Goal: Communication & Community: Answer question/provide support

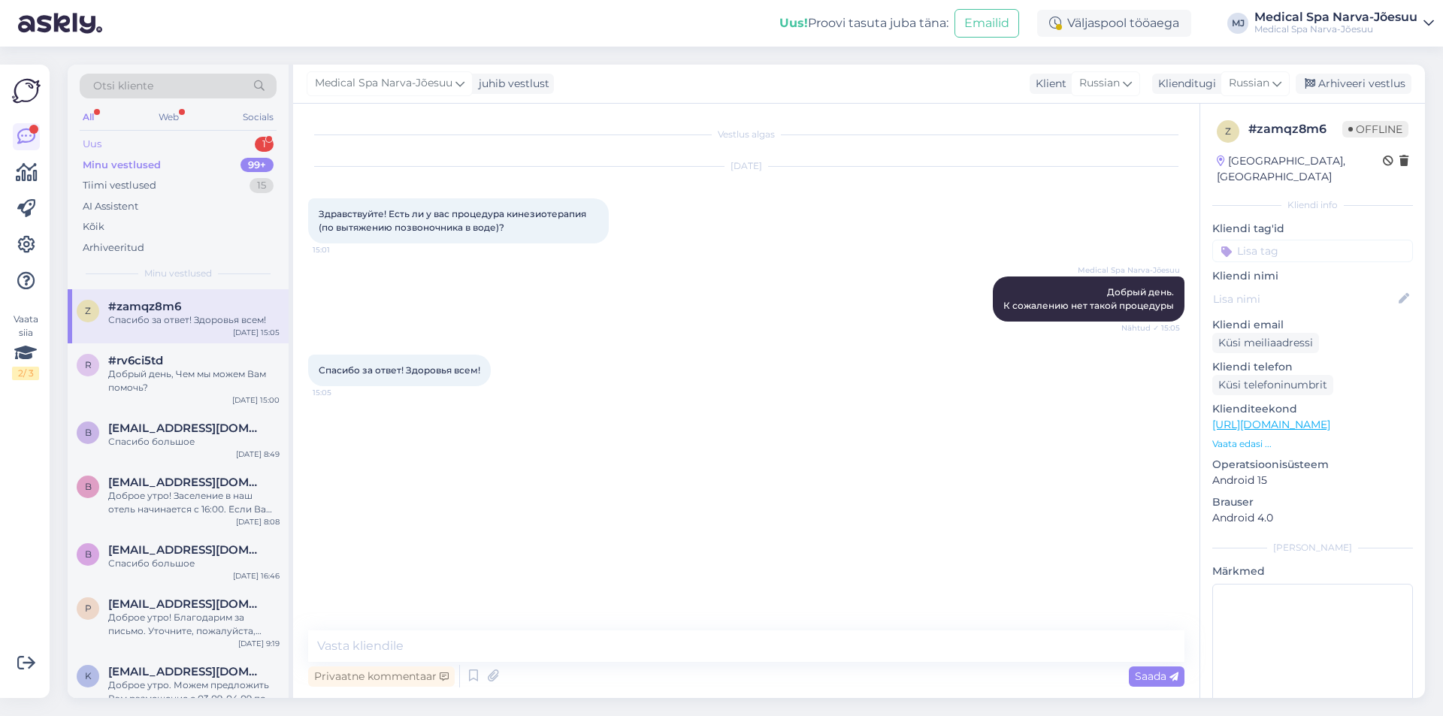
click at [157, 149] on div "Uus 1" at bounding box center [178, 144] width 197 height 21
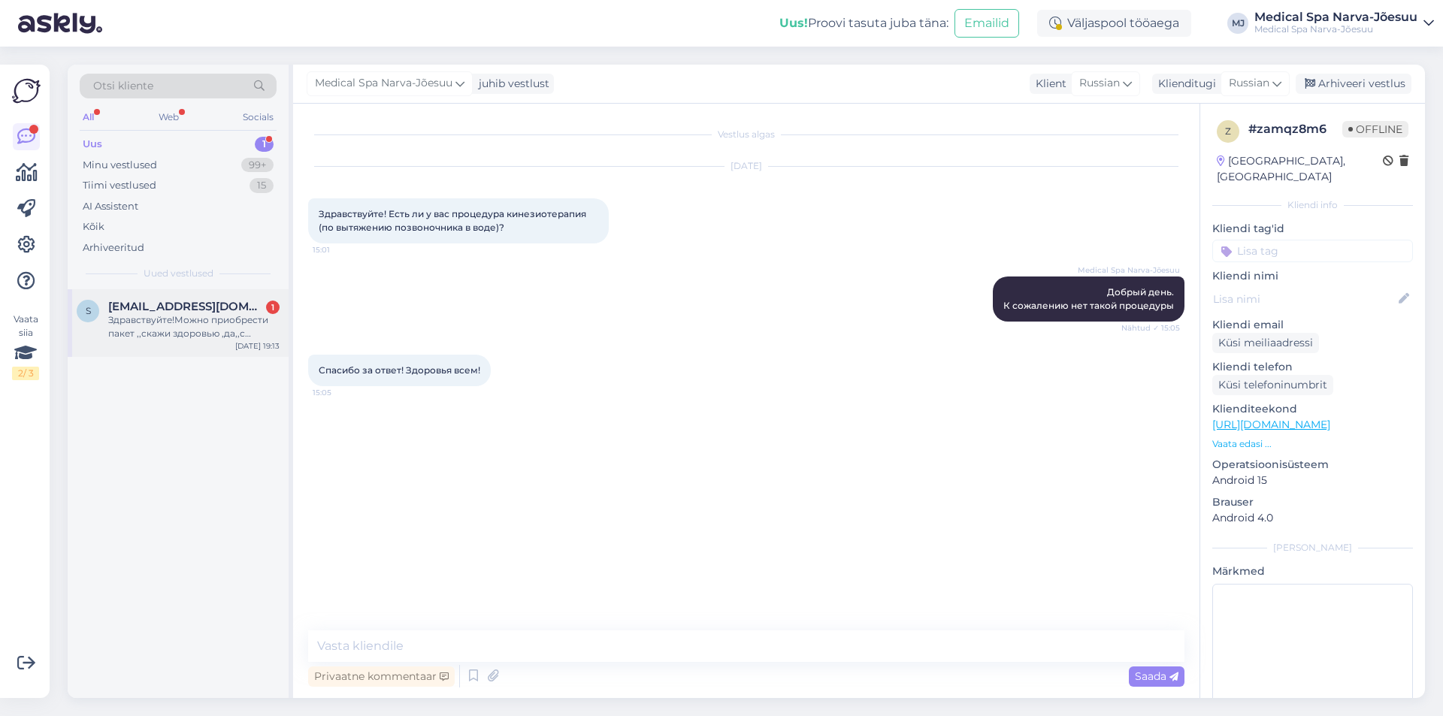
click at [156, 308] on span "[EMAIL_ADDRESS][DOMAIN_NAME]" at bounding box center [186, 307] width 156 height 14
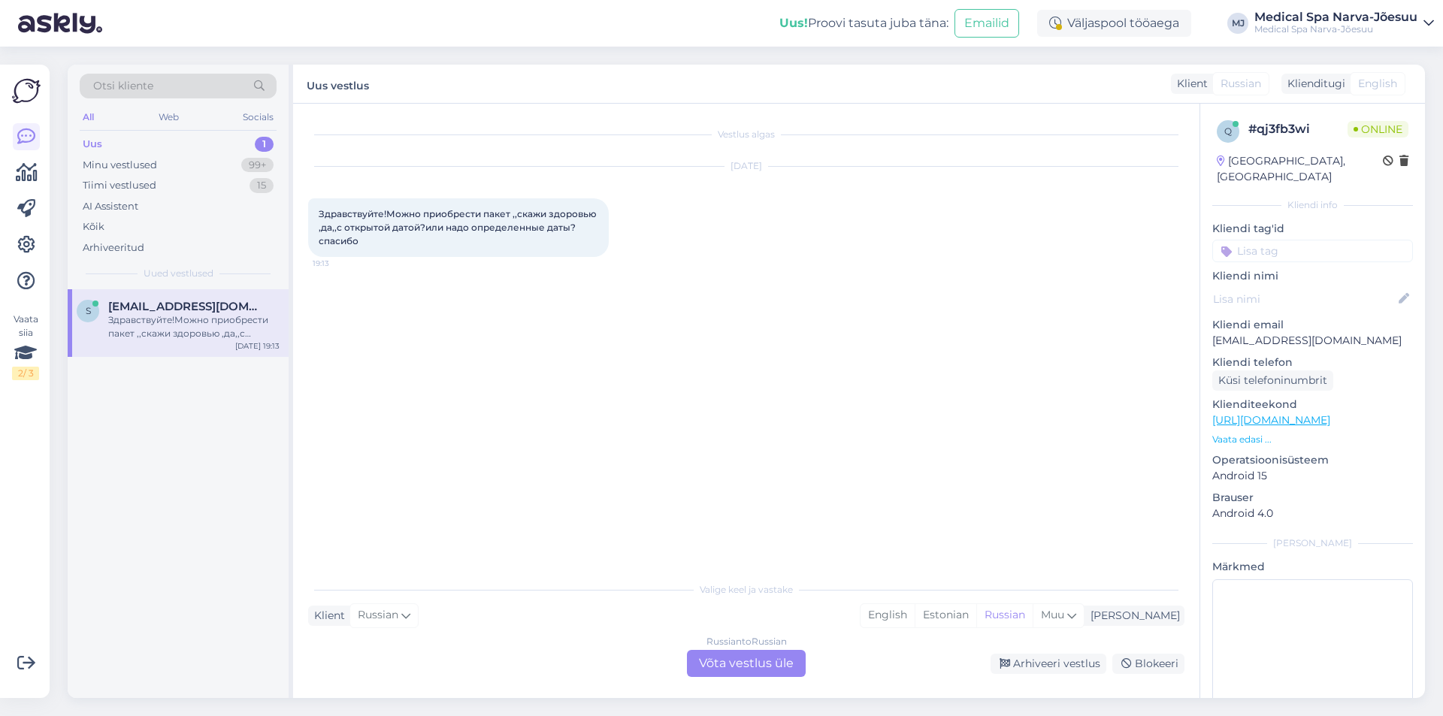
click at [775, 658] on div "Russian to Russian Võta vestlus üle" at bounding box center [746, 663] width 119 height 27
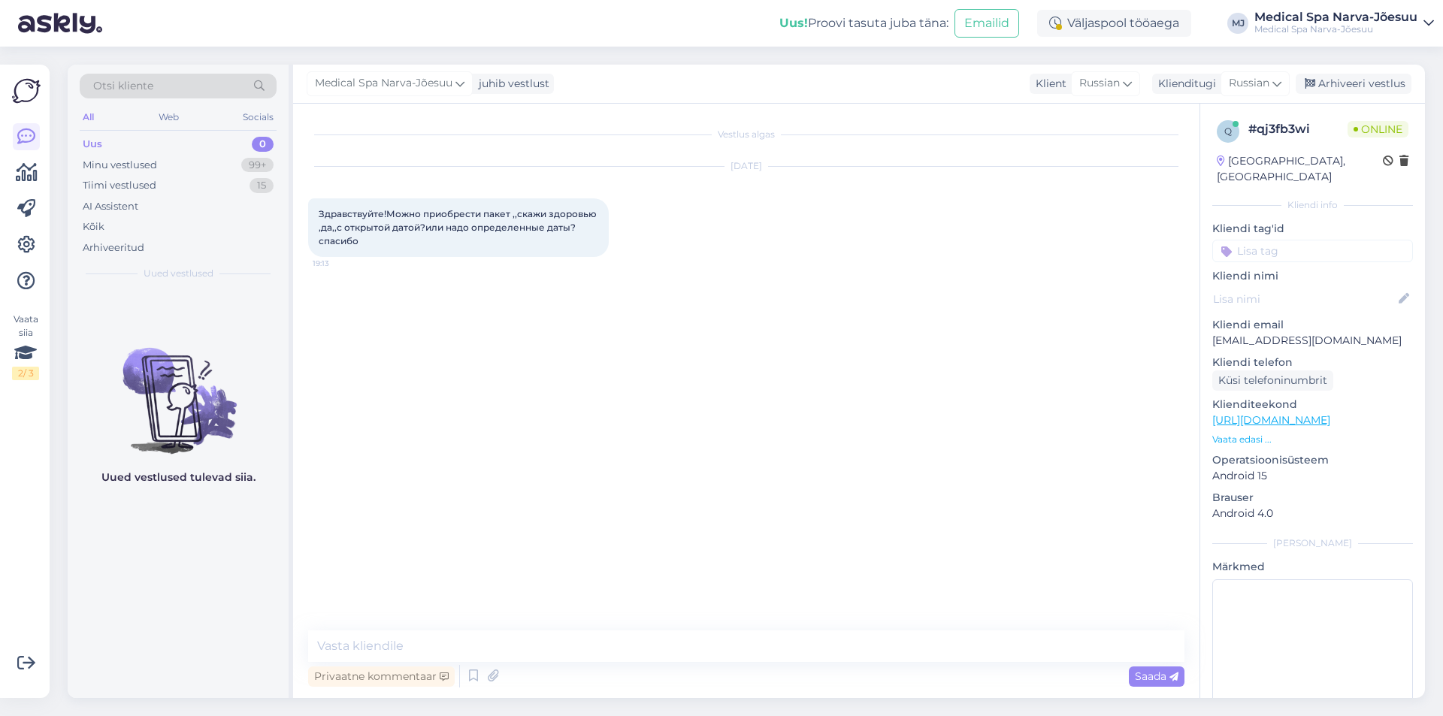
click at [592, 667] on div "Privaatne kommentaar Saada" at bounding box center [746, 676] width 876 height 29
click at [574, 640] on textarea at bounding box center [746, 647] width 876 height 32
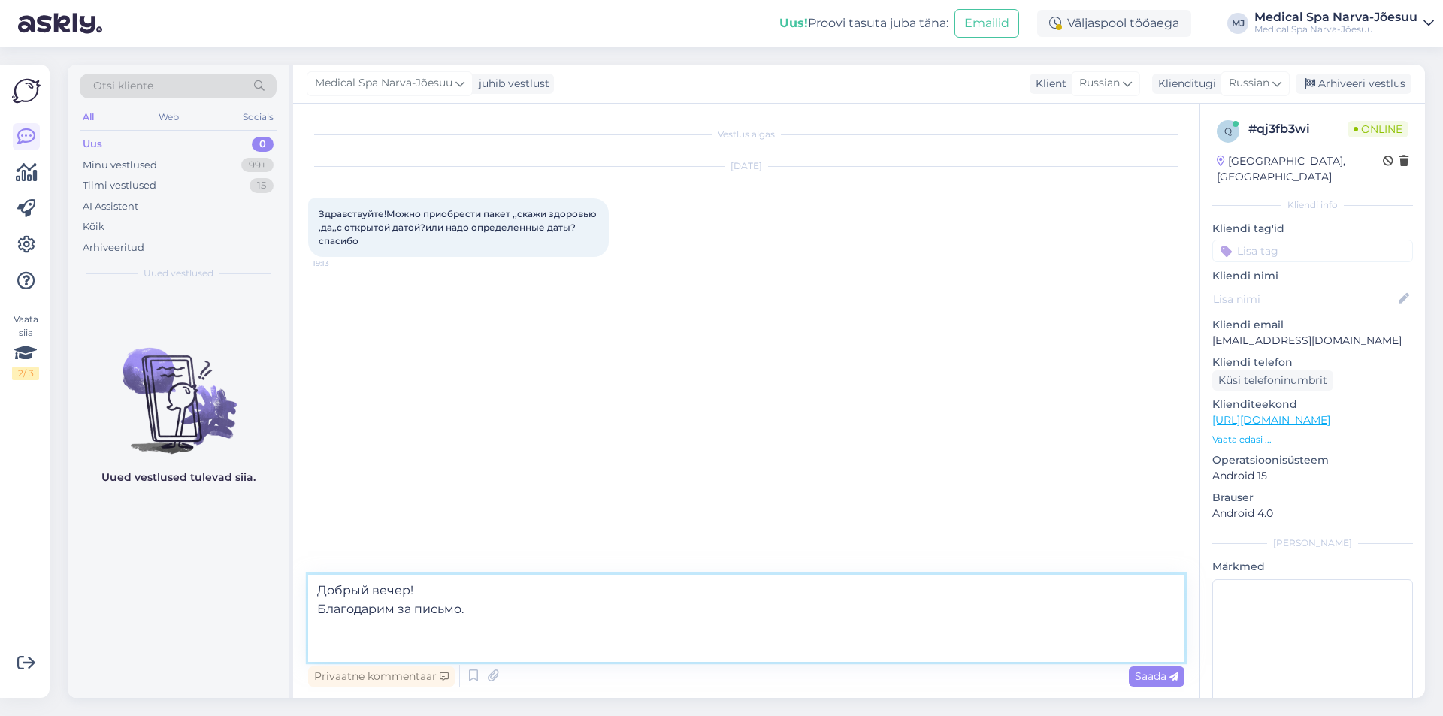
paste textarea "Рекомендуем вам приобрести подарочную карту на сумму проживания по программе "С…"
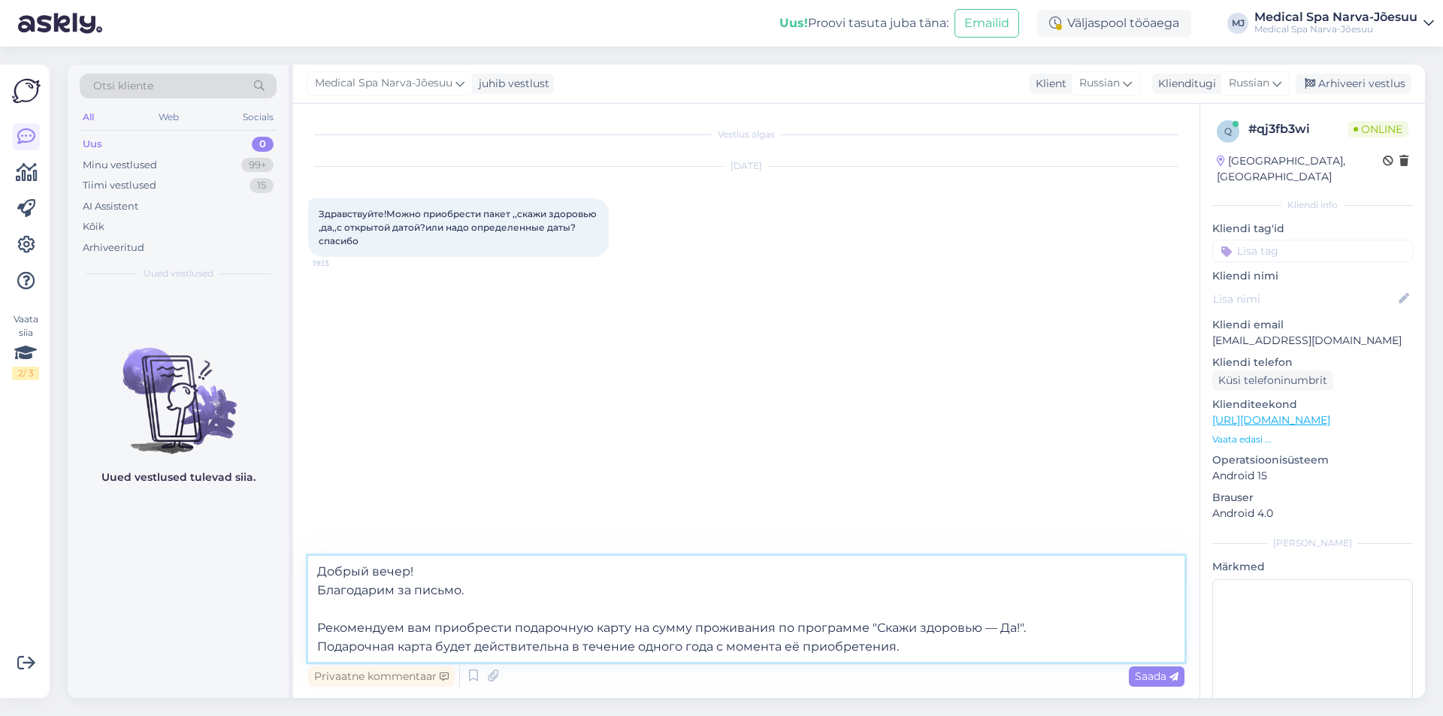
click at [933, 643] on textarea "Добрый вечер! Благодарим за письмо. Рекомендуем вам приобрести подарочную карту…" at bounding box center [746, 609] width 876 height 106
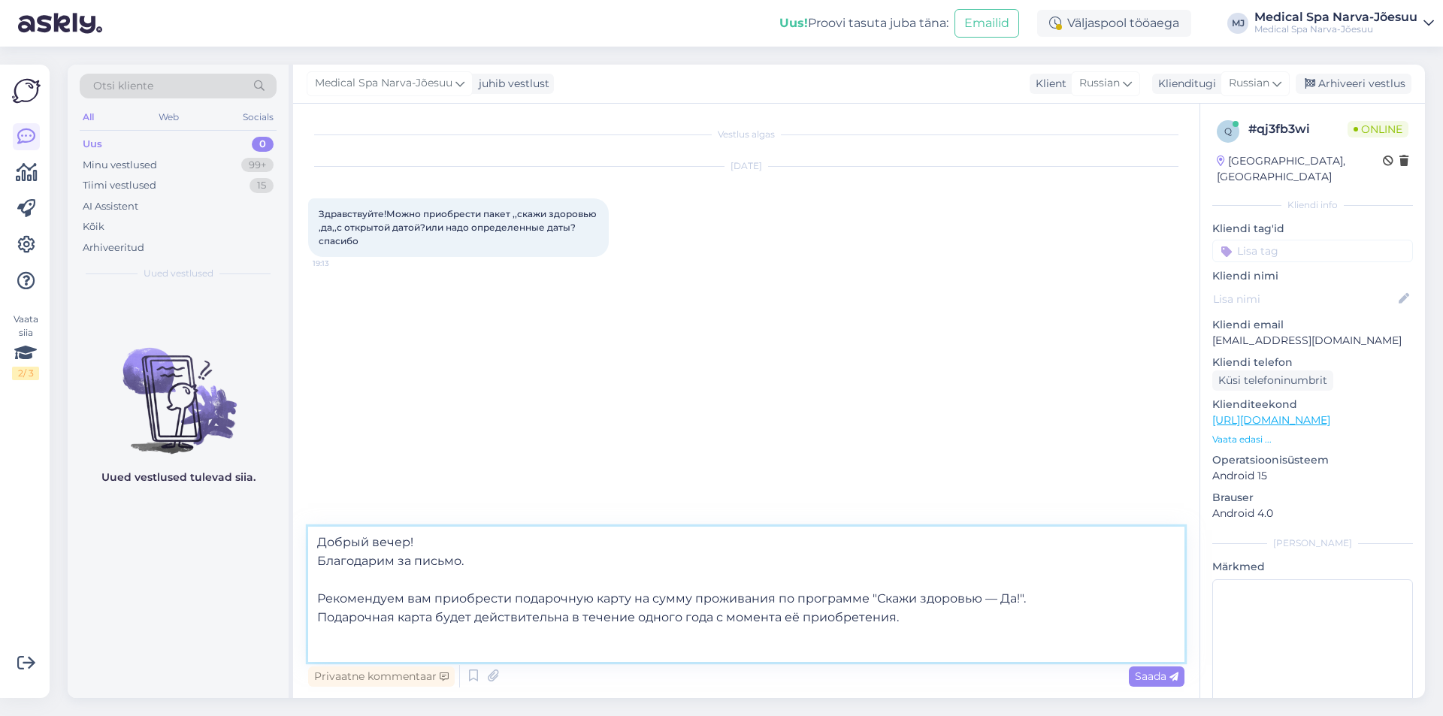
paste textarea "К сожалению, мы не можем оформить бронирование без указания конкретных дат."
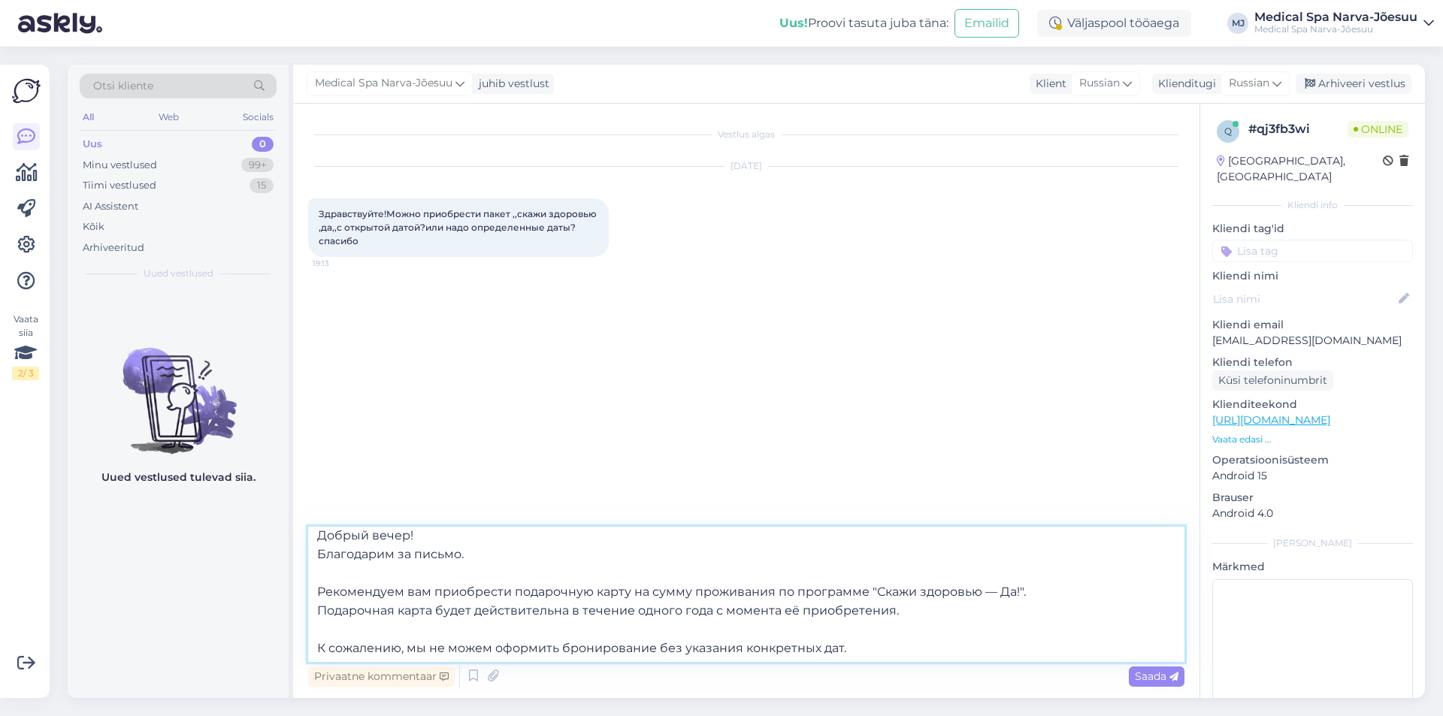
scroll to position [8, 0]
click at [890, 645] on textarea "Добрый вечер! Благодарим за письмо. Рекомендуем вам приобрести подарочную карту…" at bounding box center [746, 594] width 876 height 135
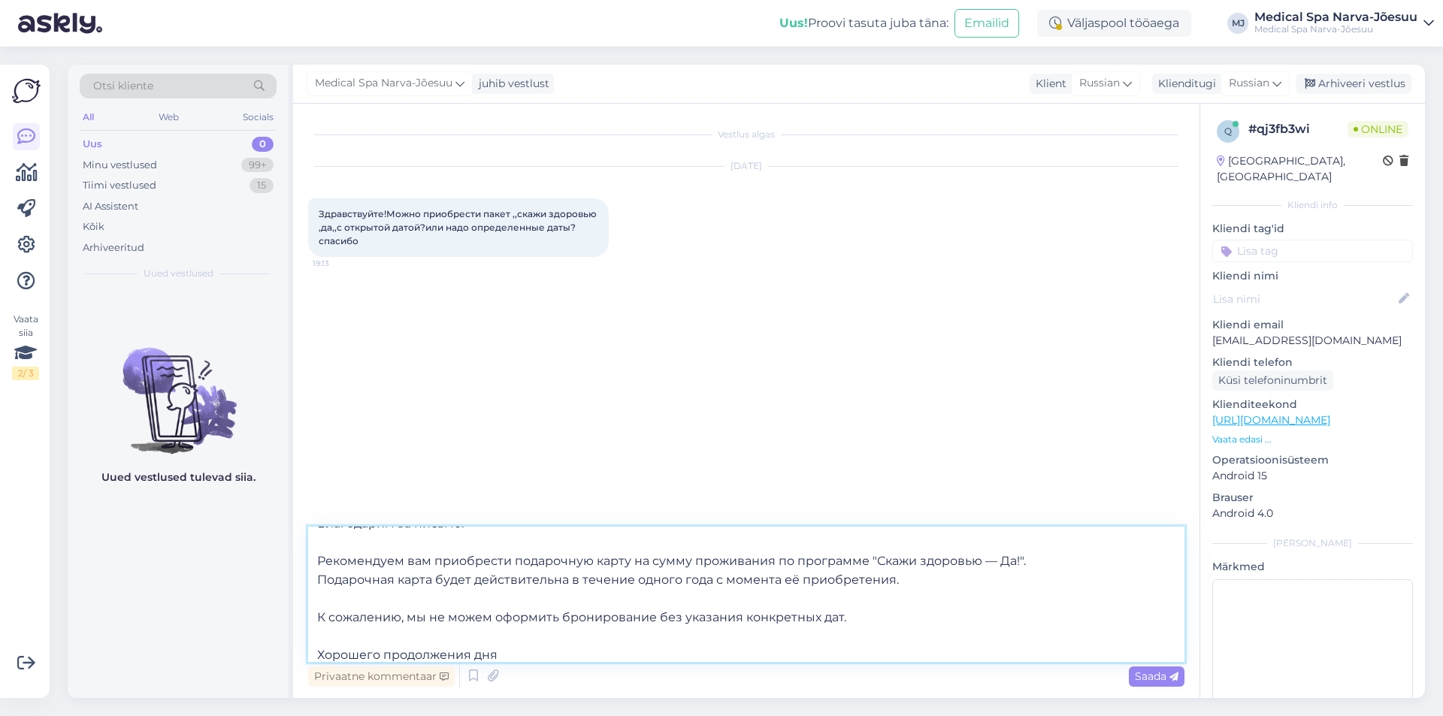
type textarea "Добрый вечер! Благодарим за письмо. Рекомендуем вам приобрести подарочную карту…"
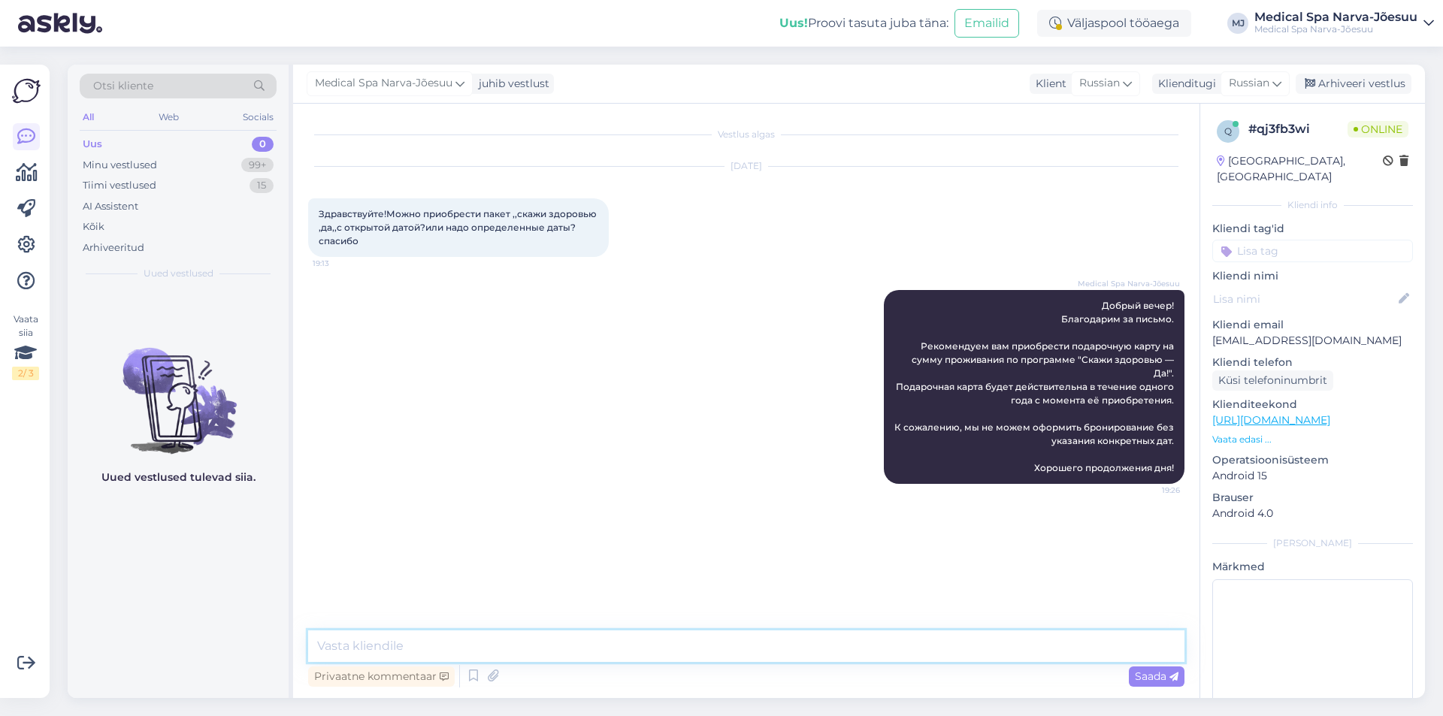
scroll to position [0, 0]
